Goal: Navigation & Orientation: Understand site structure

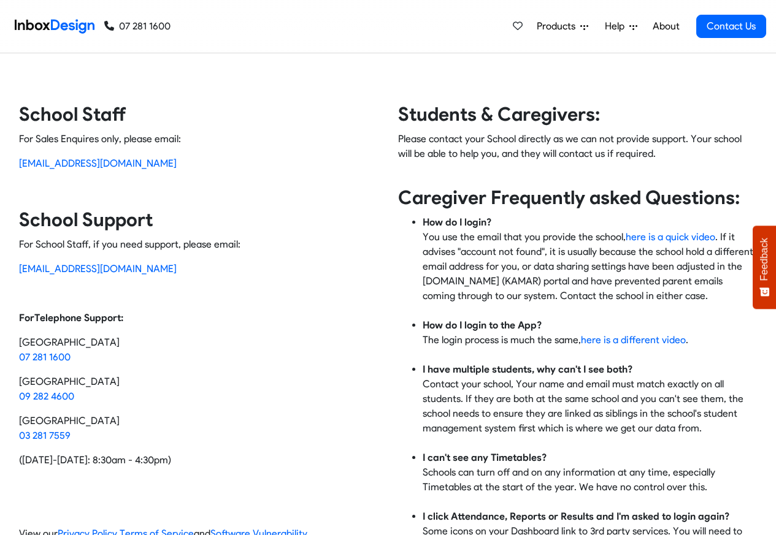
click at [666, 26] on link "About" at bounding box center [666, 26] width 34 height 25
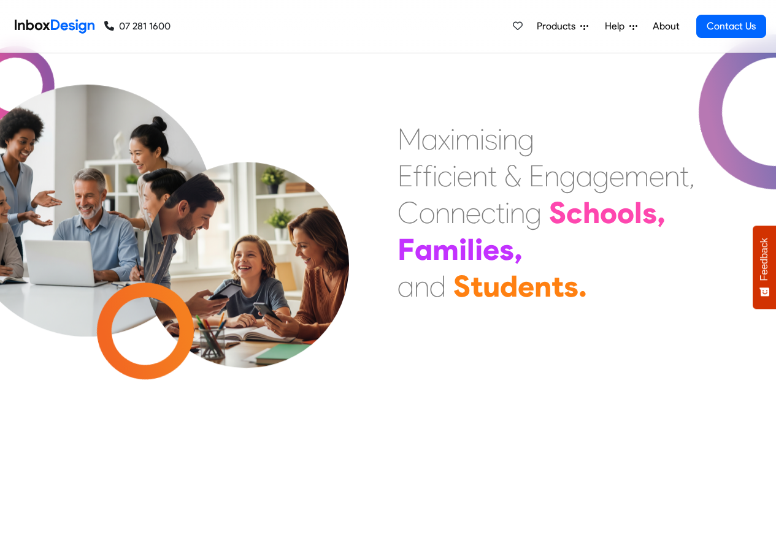
scroll to position [368, 0]
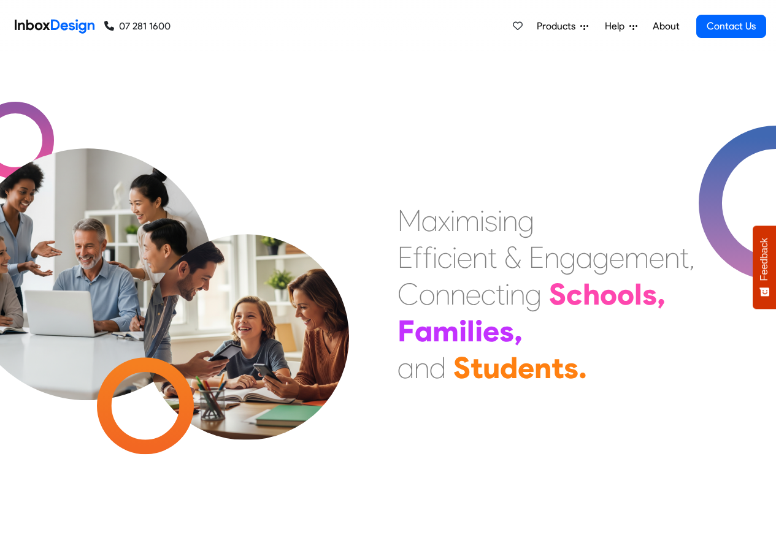
click at [552, 27] on span "Products" at bounding box center [559, 26] width 44 height 15
